Goal: Find specific page/section: Find specific page/section

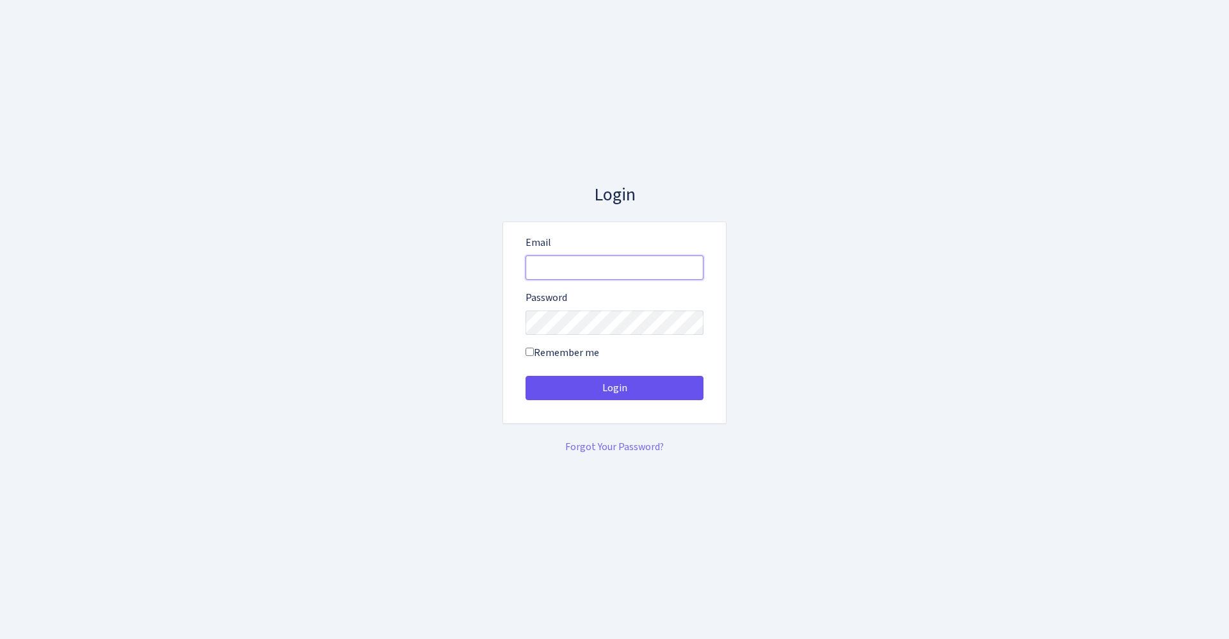
type input "[EMAIL_ADDRESS][DOMAIN_NAME]"
click at [663, 389] on button "Login" at bounding box center [615, 388] width 178 height 24
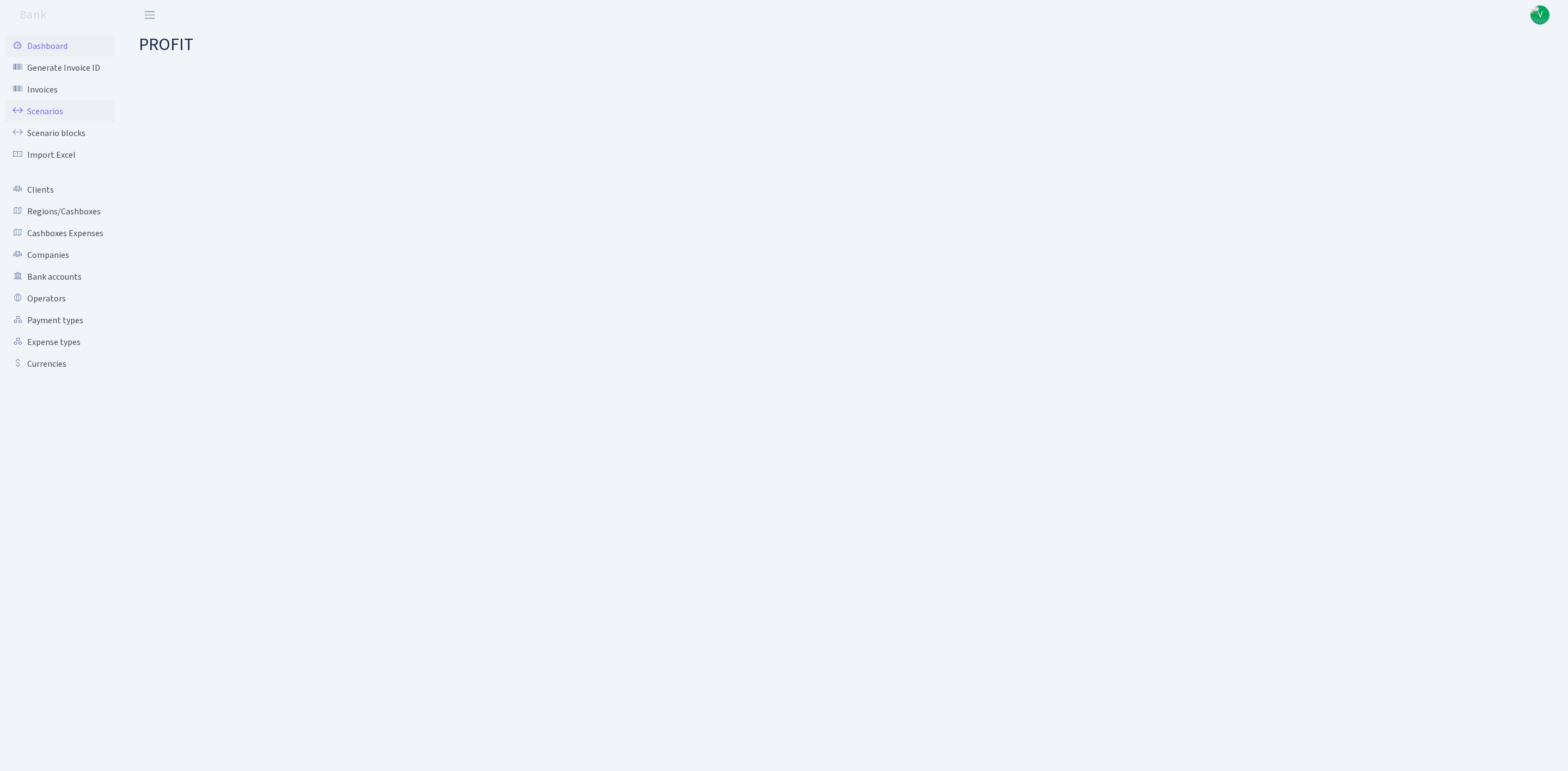
click at [69, 113] on link "Scenarios" at bounding box center [60, 111] width 109 height 22
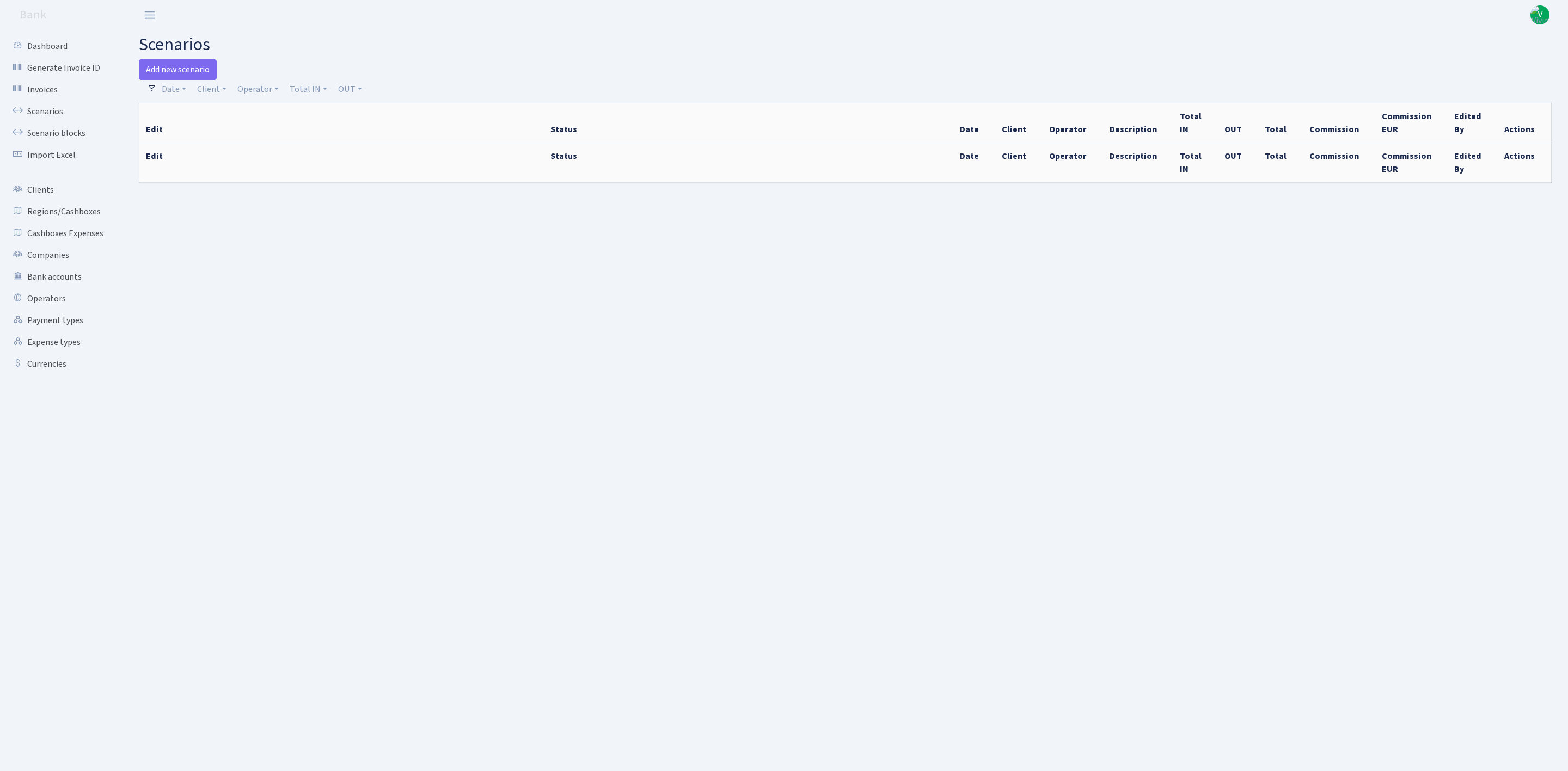
select select "100"
